Goal: Task Accomplishment & Management: Manage account settings

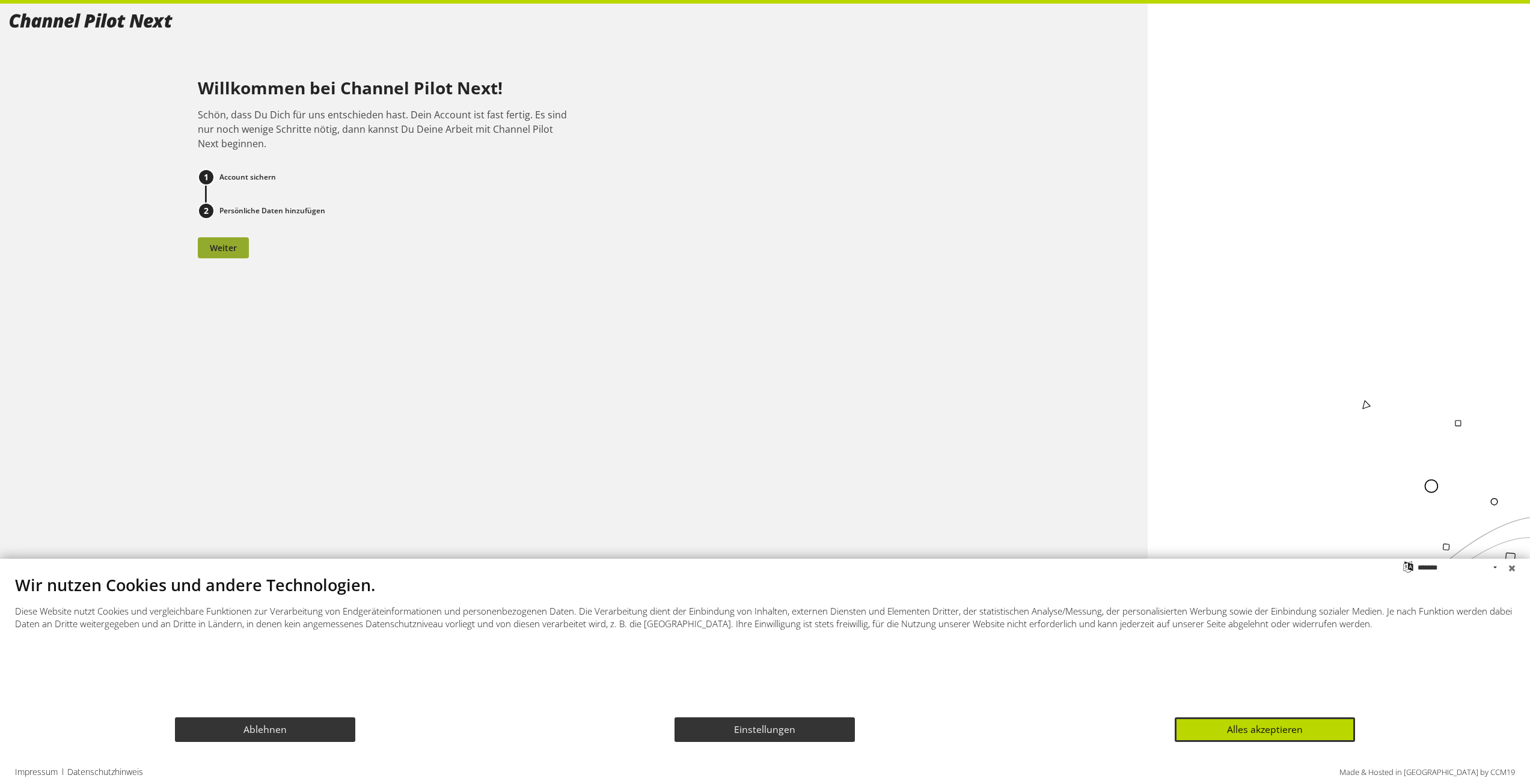
click at [232, 240] on button "Weiter" at bounding box center [223, 248] width 51 height 21
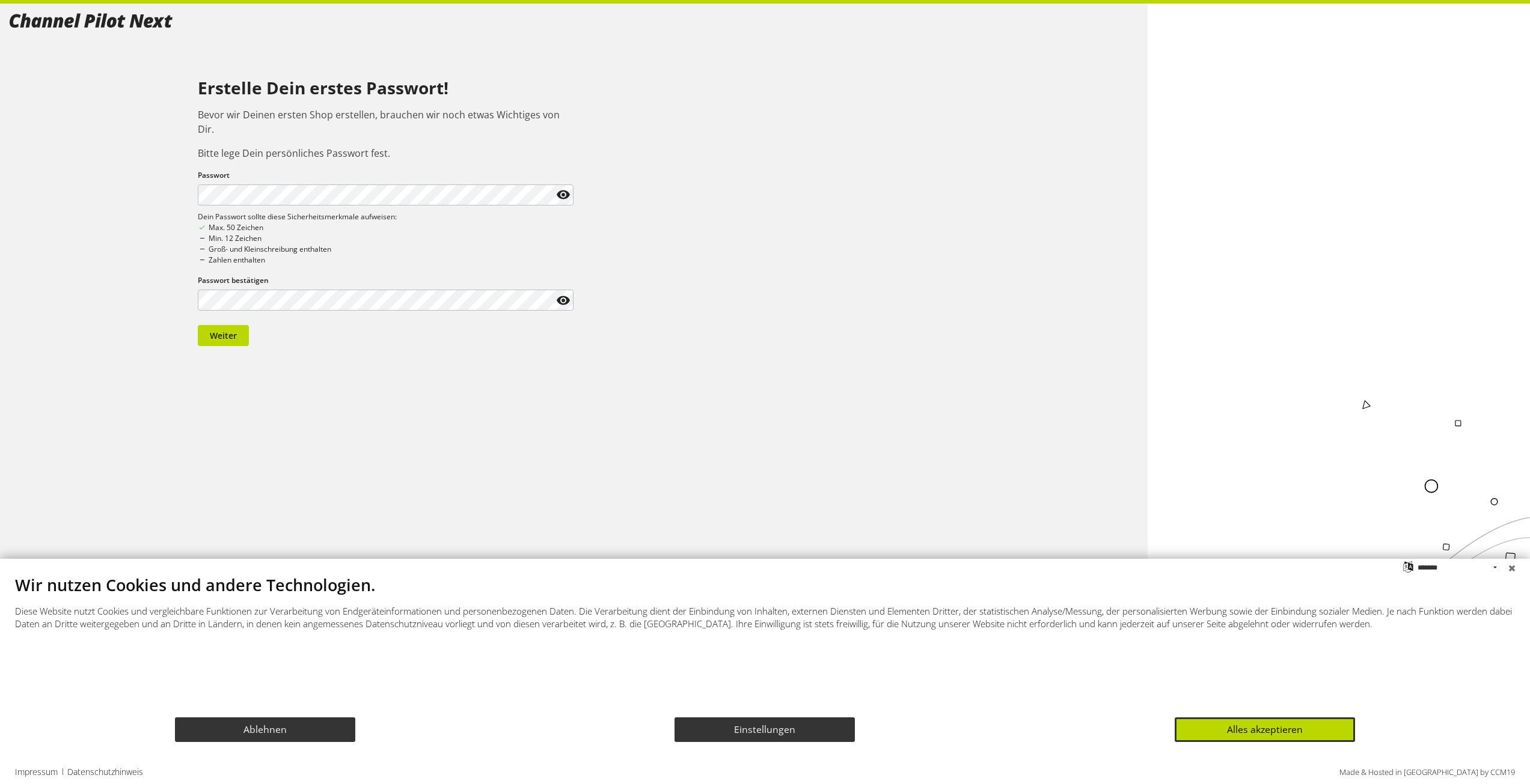
click at [802, 164] on div "Erstelle Dein erstes Passwort! Bevor wir Deinen ersten Shop erstellen, brauchen…" at bounding box center [574, 179] width 1129 height 333
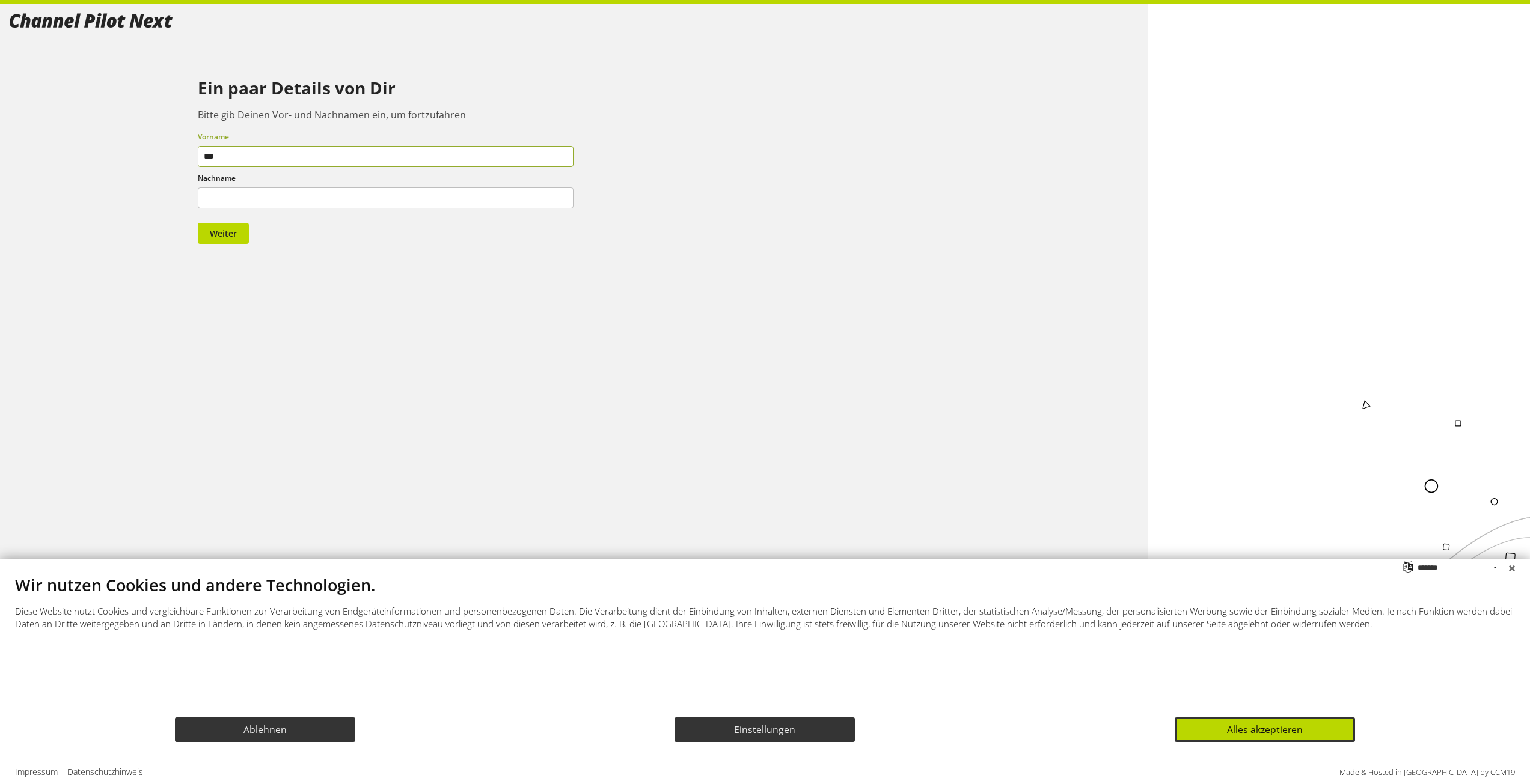
type input "***"
type input "******"
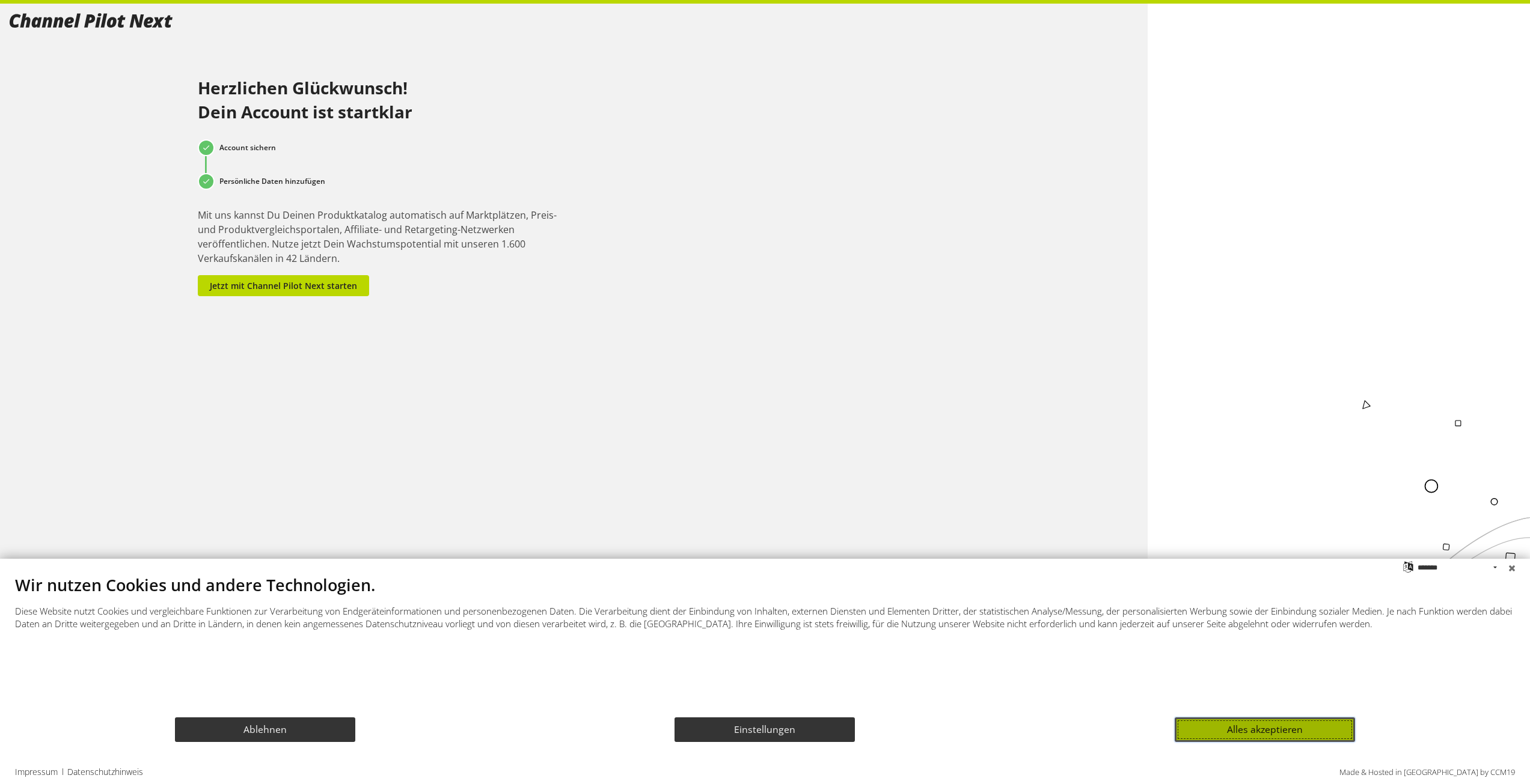
click at [1229, 729] on button "Alles akzeptieren" at bounding box center [1264, 729] width 180 height 24
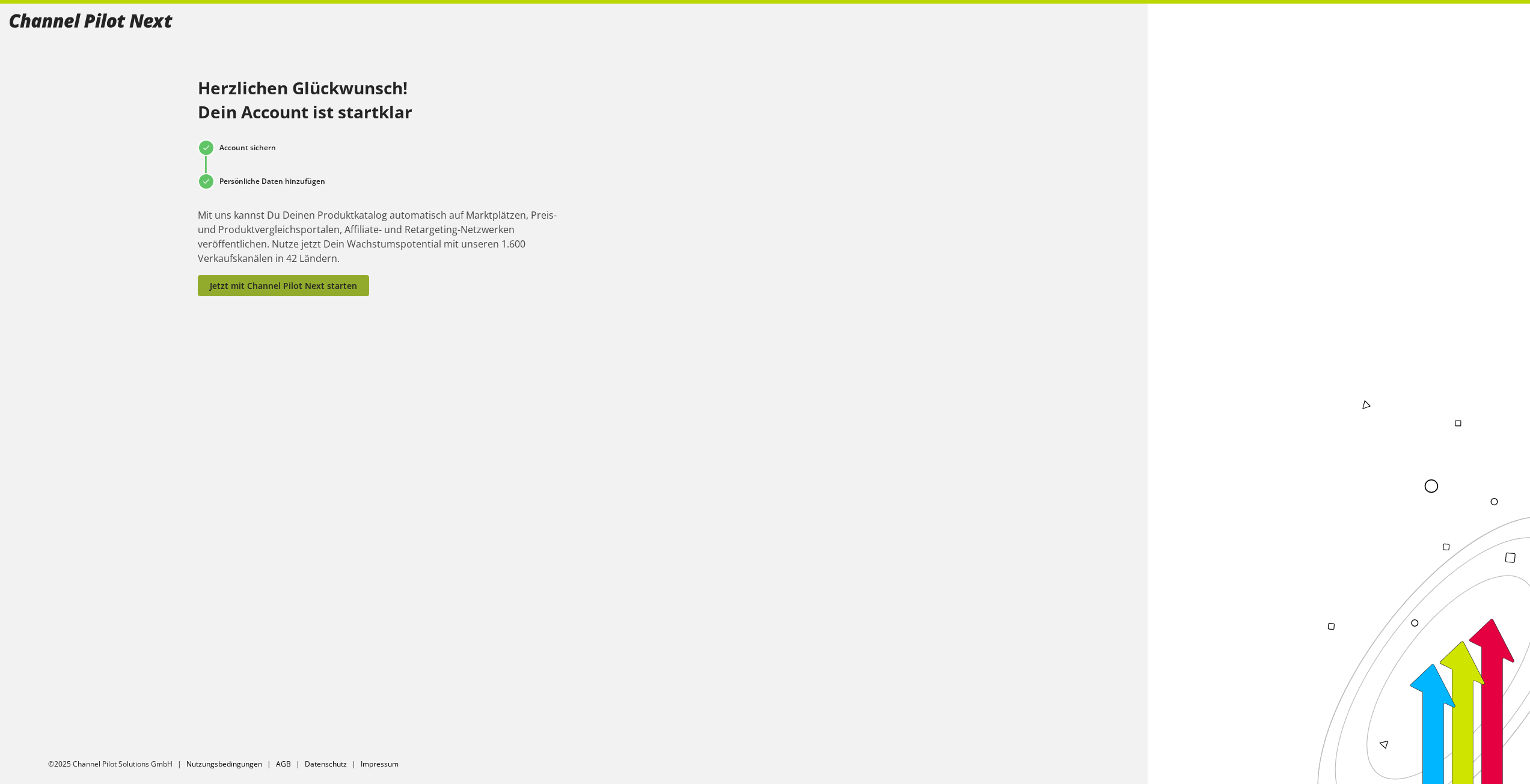
click at [305, 287] on span "Jetzt mit Channel Pilot Next starten" at bounding box center [283, 285] width 148 height 13
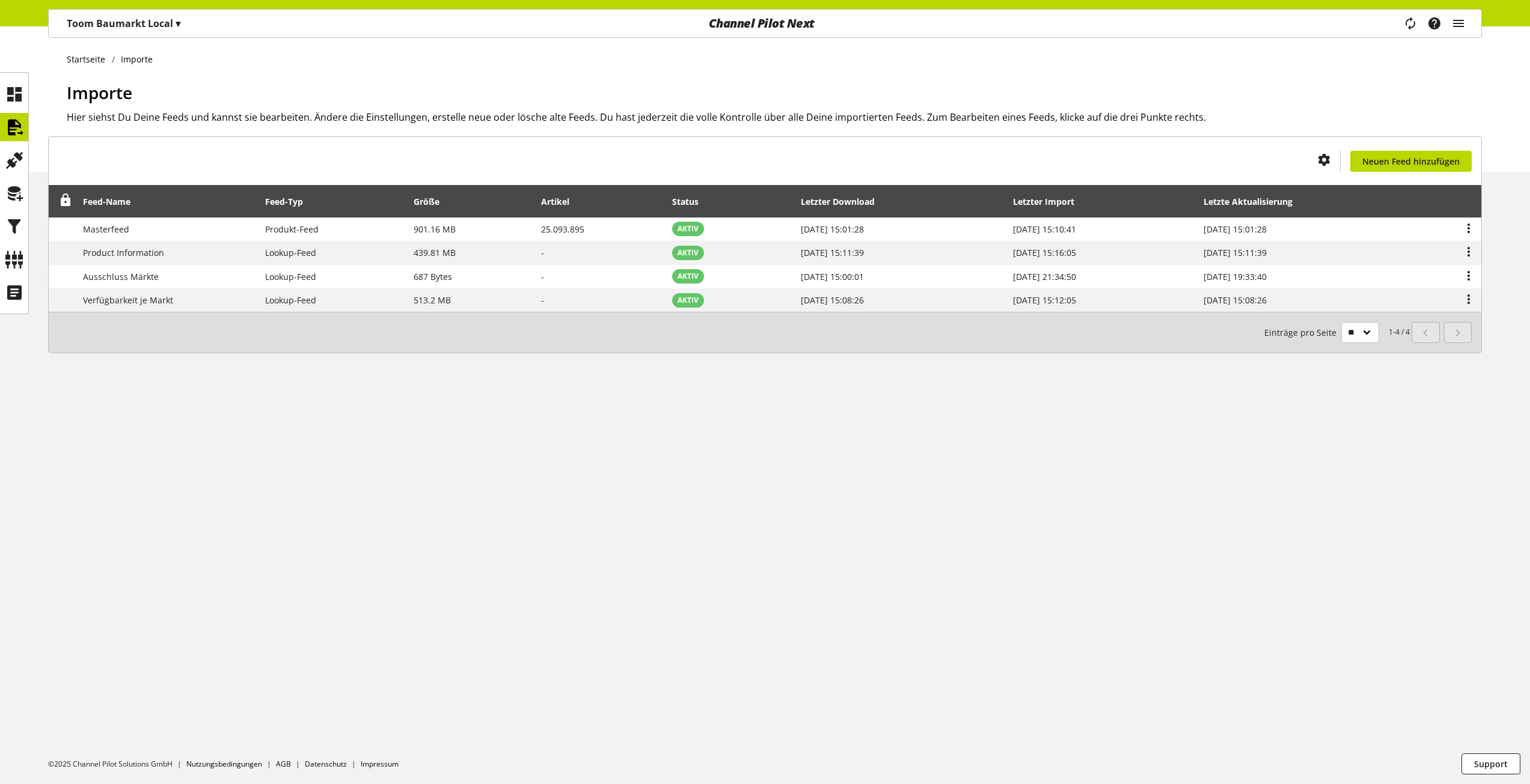
click at [148, 24] on p "Toom Baumarkt Local ▾" at bounding box center [123, 24] width 114 height 15
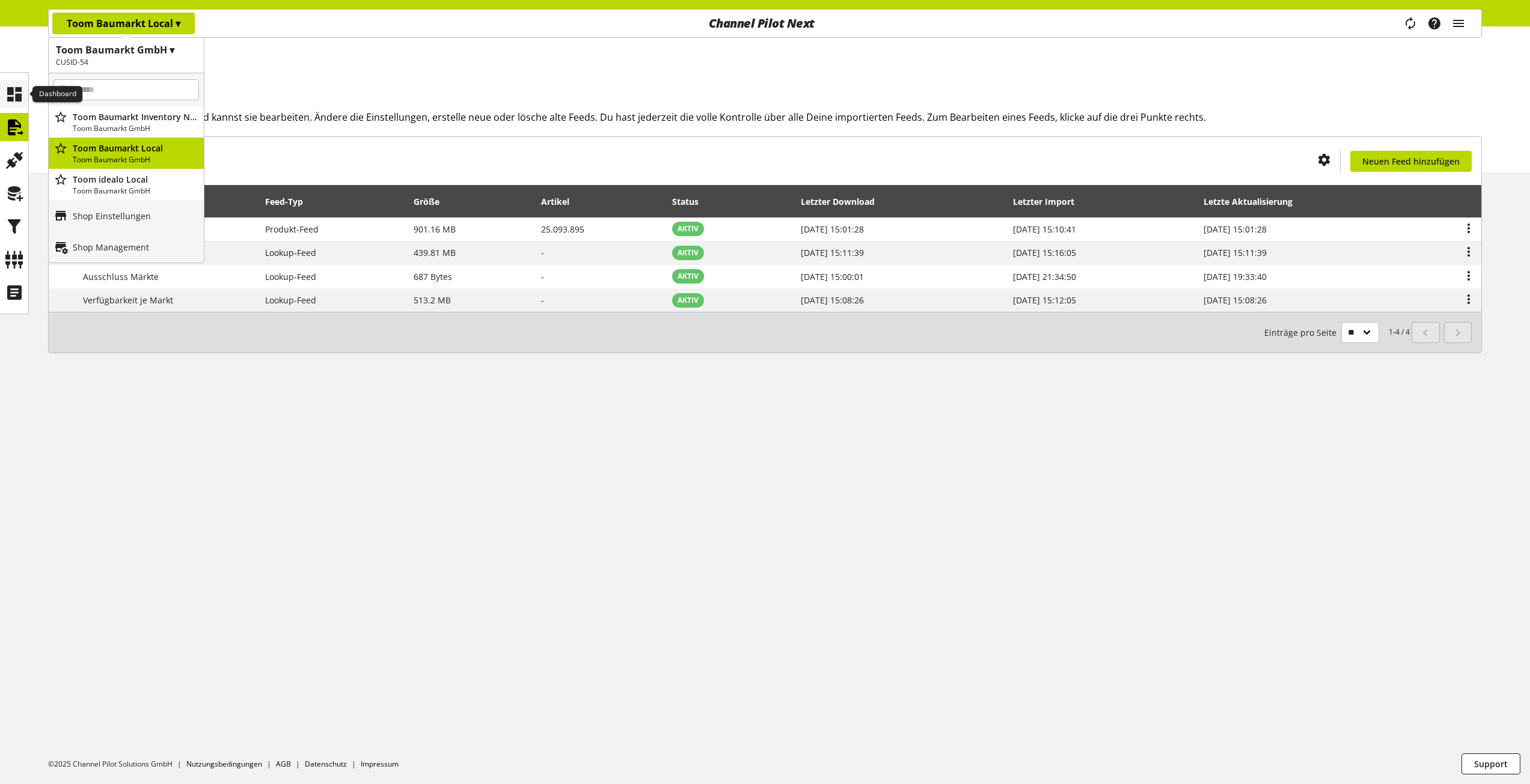
click at [24, 99] on icon at bounding box center [15, 94] width 19 height 24
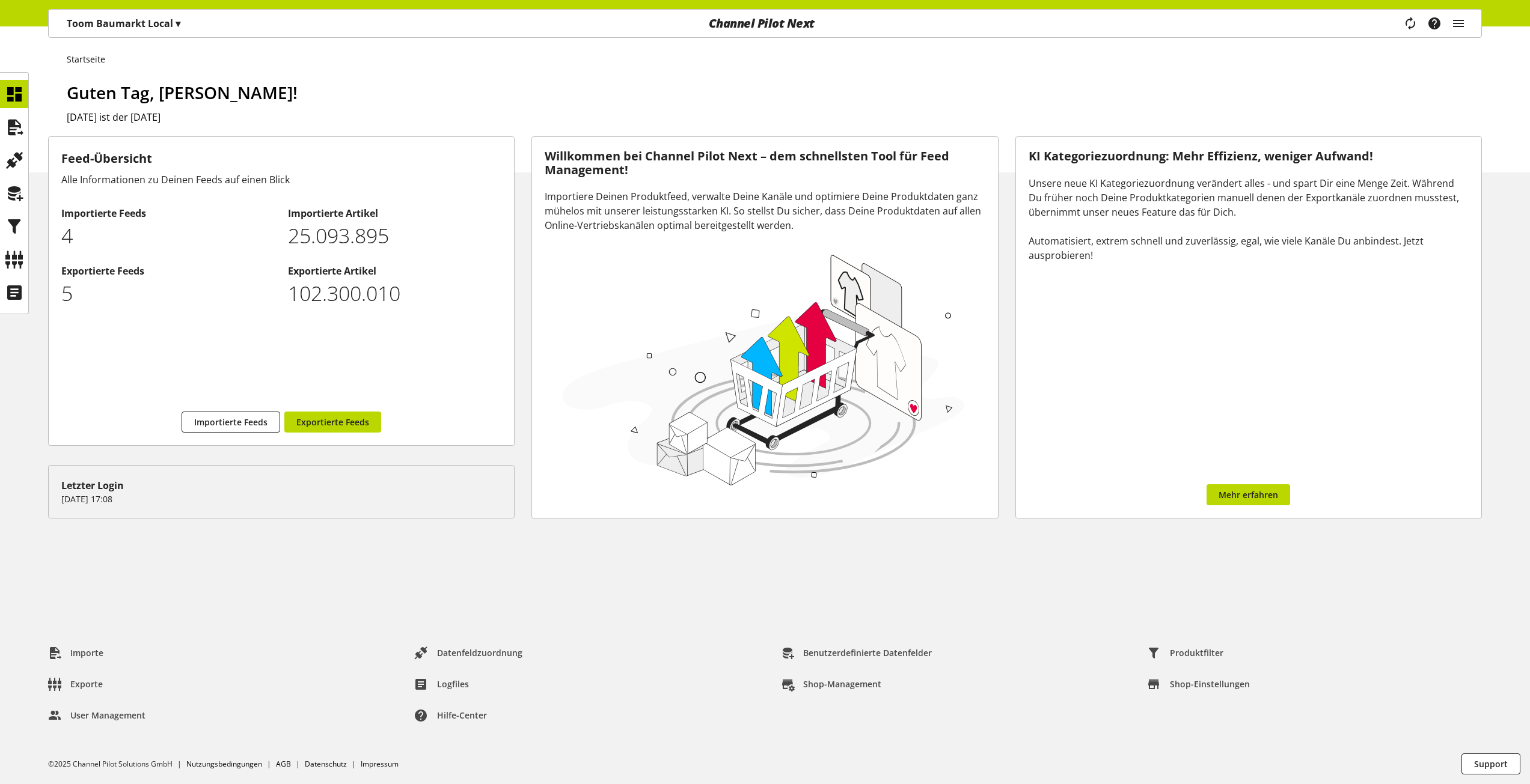
click at [114, 15] on div "Toom Baumarkt Local ▾" at bounding box center [123, 23] width 142 height 21
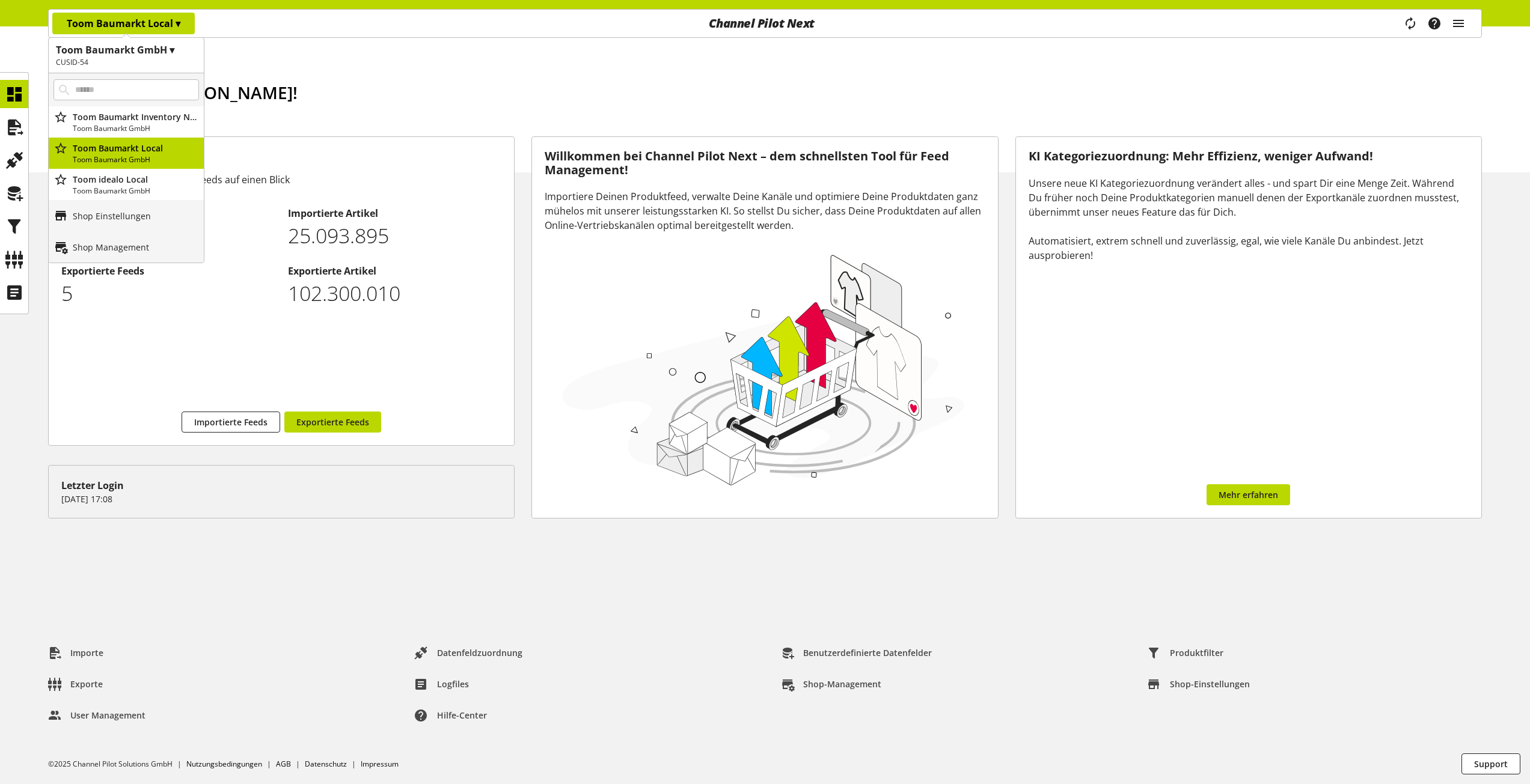
click at [410, 119] on h2 "[DATE] ist der [DATE]" at bounding box center [774, 117] width 1415 height 15
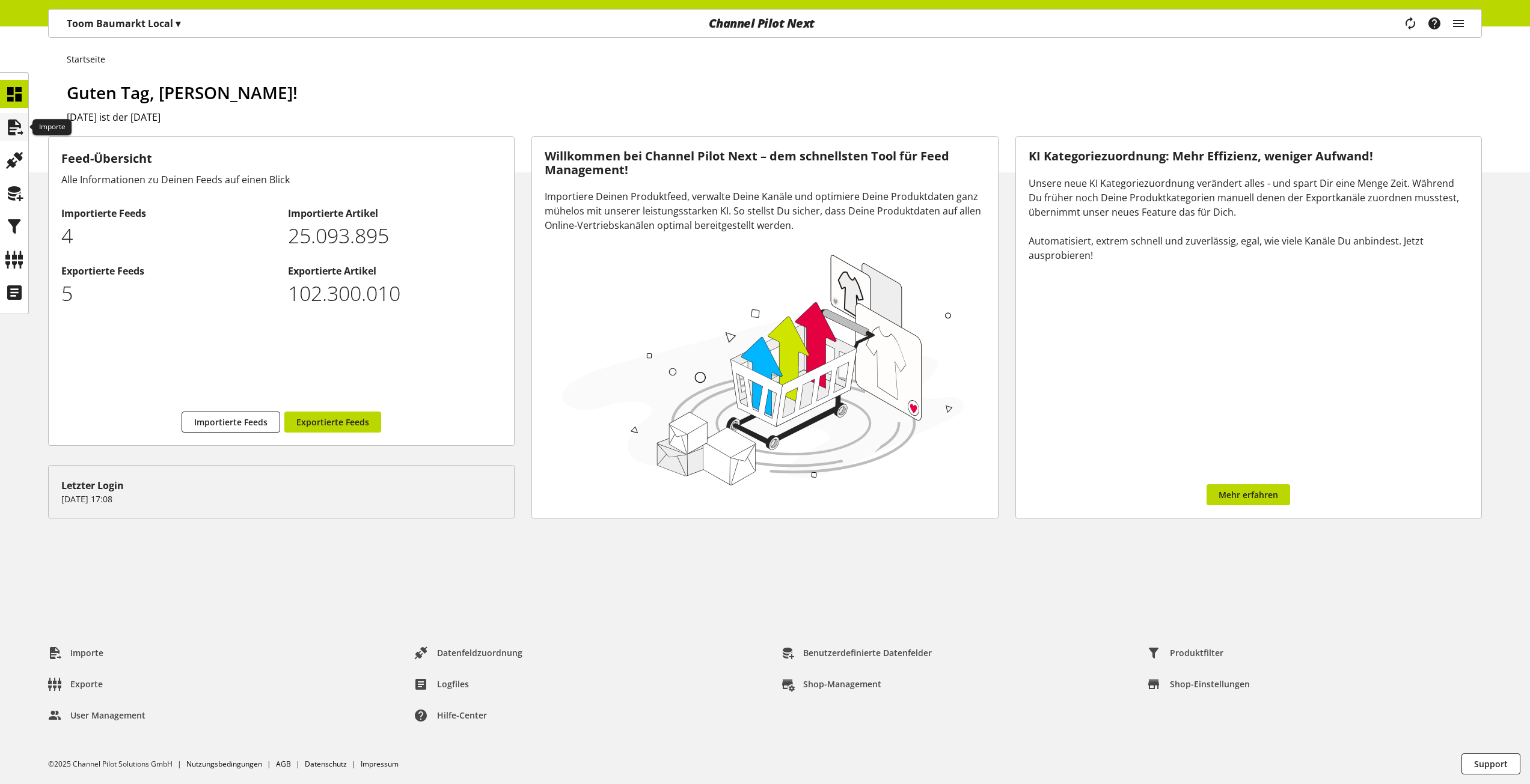
click at [11, 128] on icon at bounding box center [15, 127] width 19 height 24
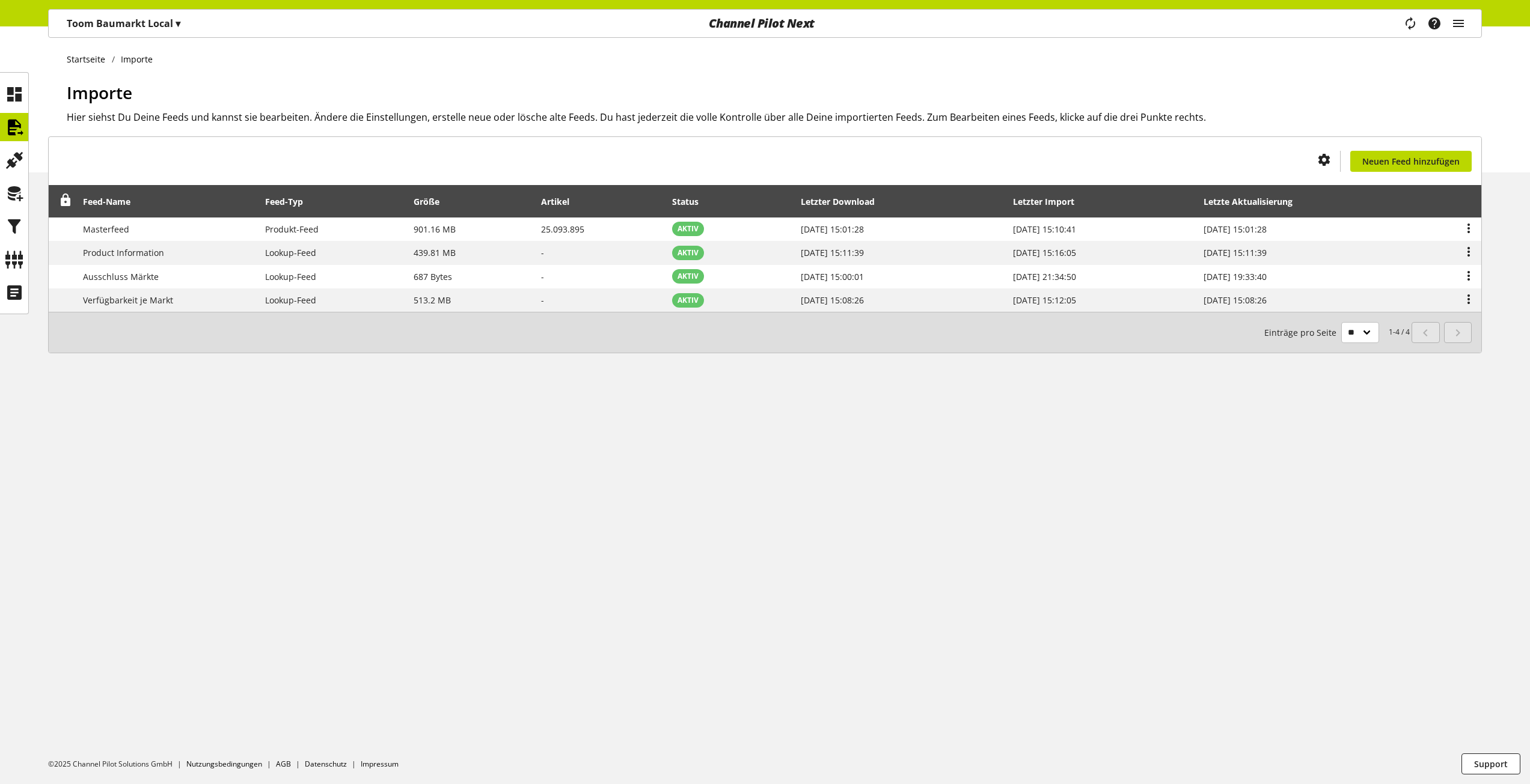
click at [171, 27] on p "Toom Baumarkt Local ▾" at bounding box center [123, 24] width 114 height 15
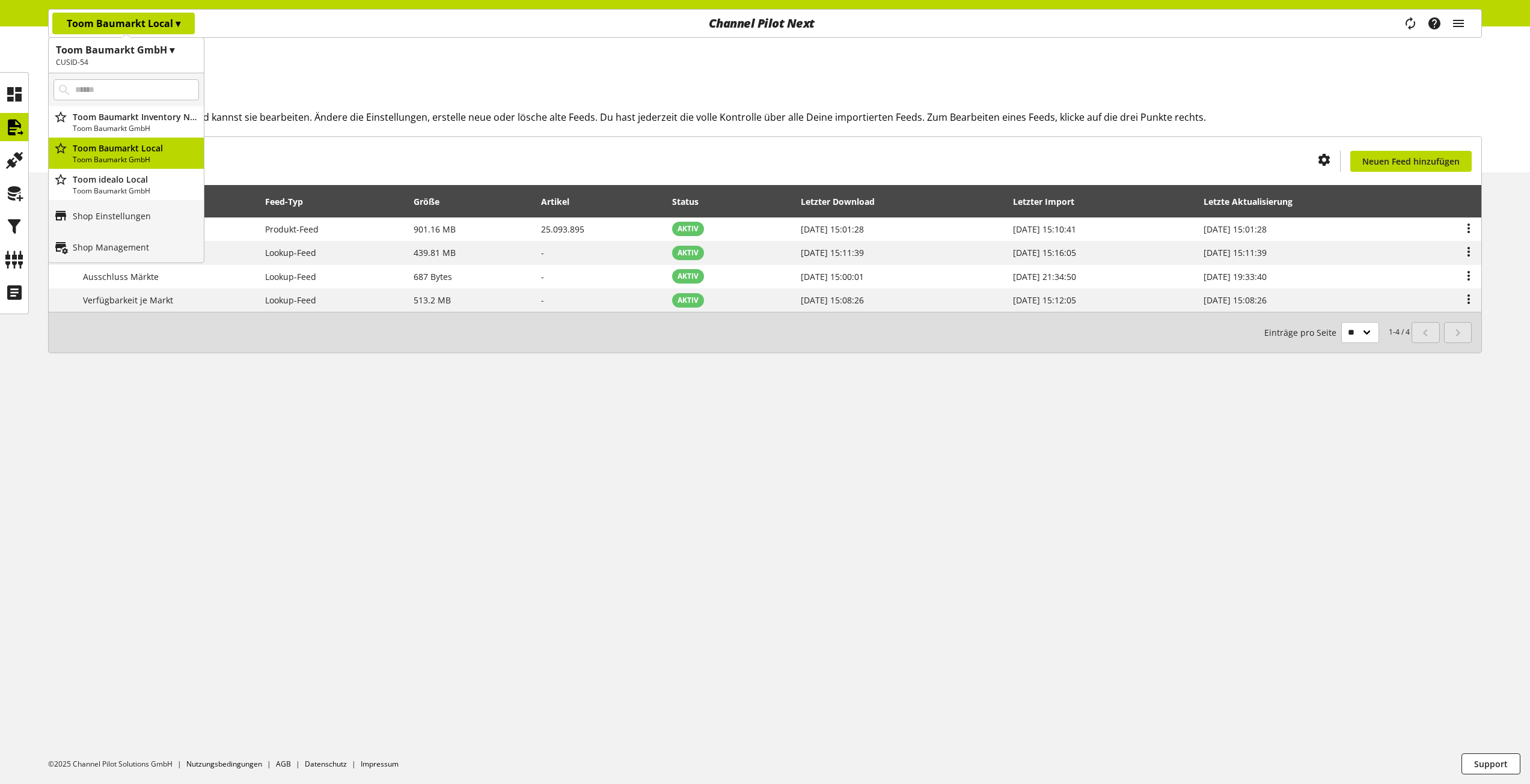
click at [825, 614] on div "Startseite Importe Importe Hier siehst Du Deine Feeds und kannst sie bearbeiten…" at bounding box center [765, 406] width 1530 height 758
